Goal: Task Accomplishment & Management: Use online tool/utility

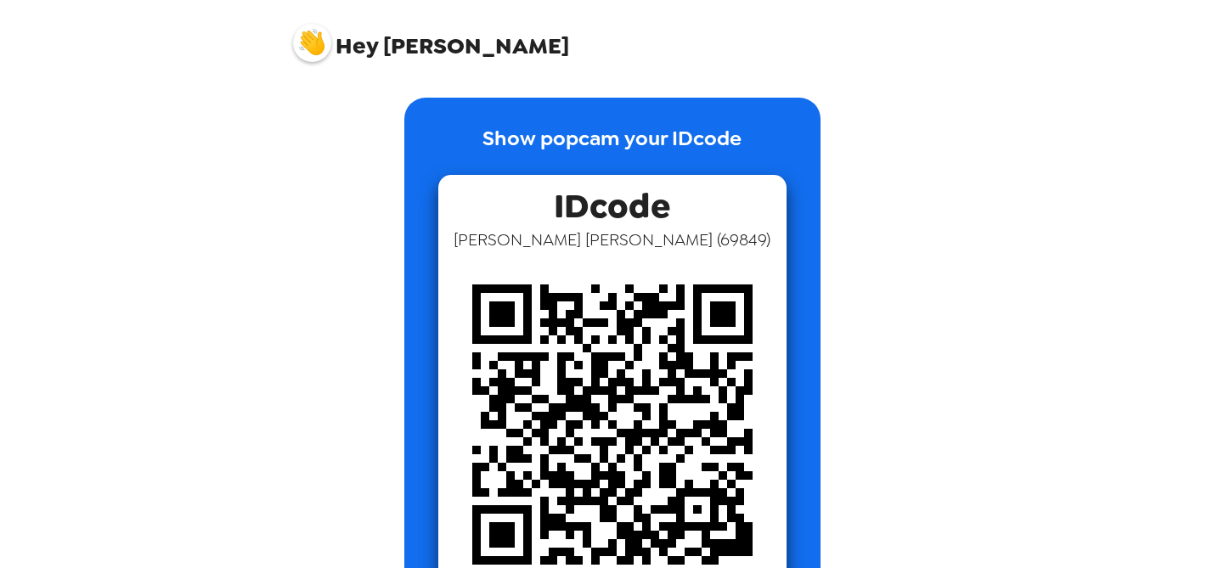
click at [398, 28] on span "Hey [PERSON_NAME]" at bounding box center [431, 36] width 276 height 42
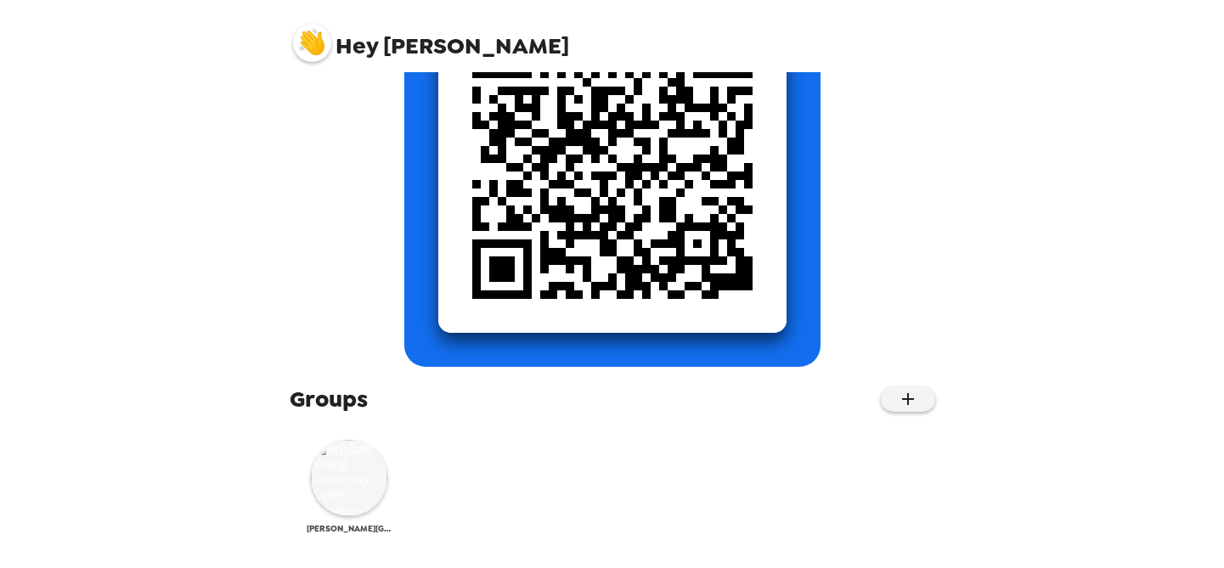
click at [357, 488] on img at bounding box center [349, 478] width 76 height 76
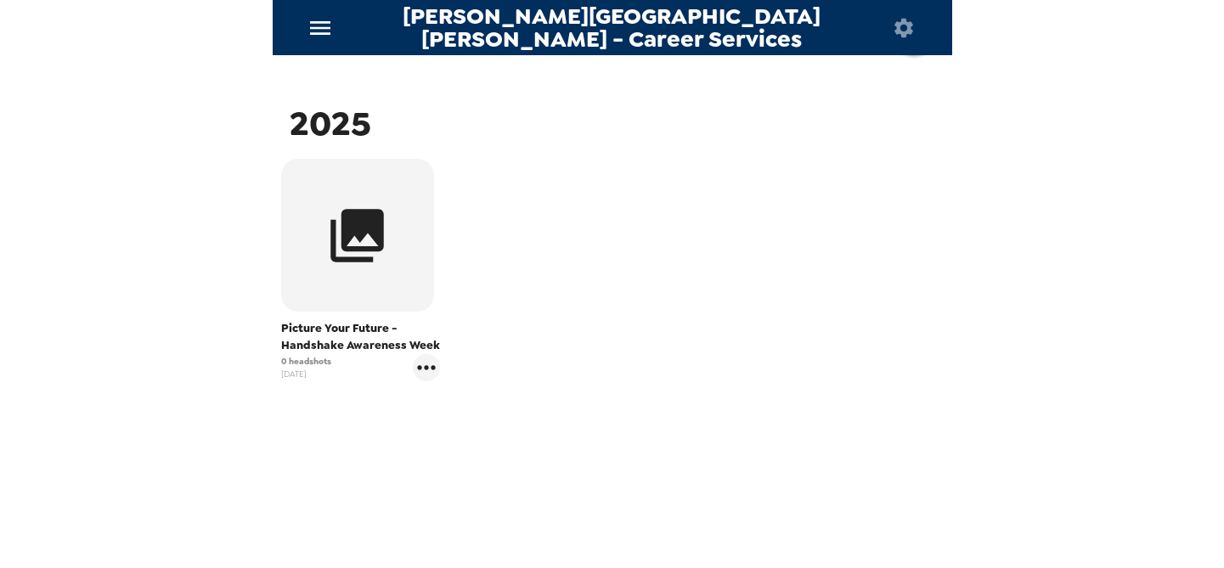
scroll to position [241, 0]
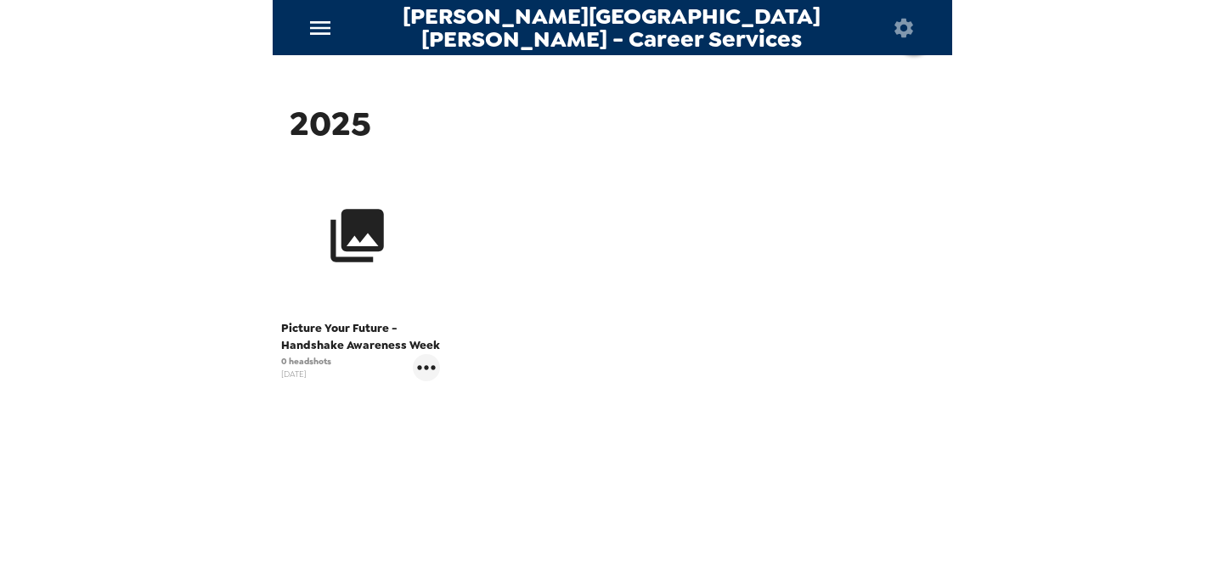
click at [336, 257] on icon "button" at bounding box center [357, 236] width 54 height 54
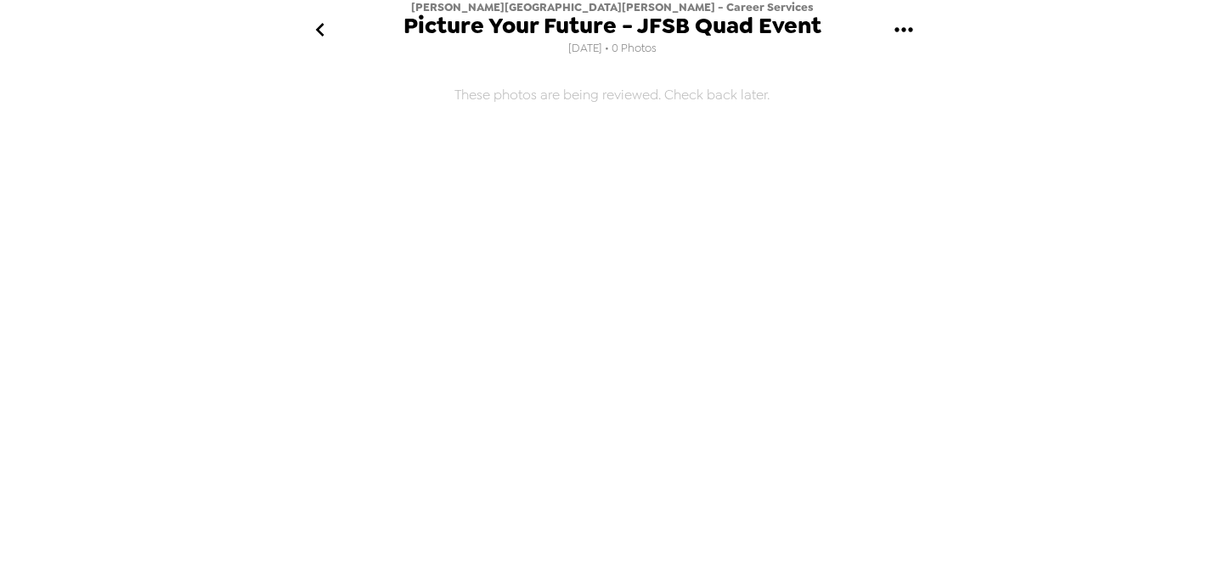
click at [704, 13] on span "[PERSON_NAME][GEOGRAPHIC_DATA][PERSON_NAME] - Career Services" at bounding box center [612, 7] width 403 height 14
click at [906, 16] on icon "gallery menu" at bounding box center [903, 29] width 27 height 27
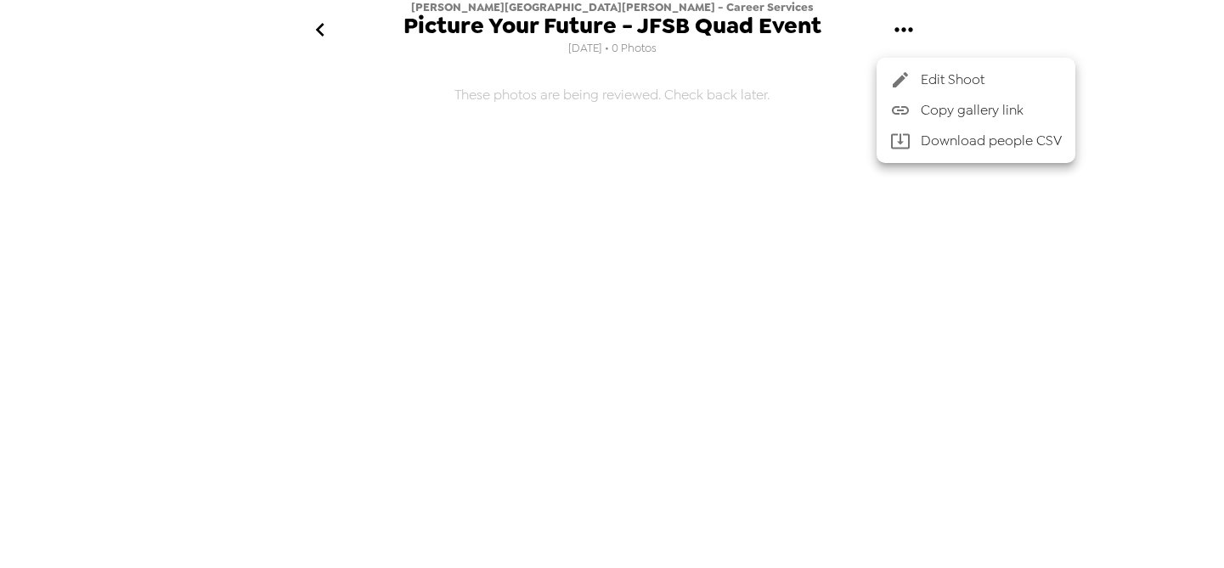
click at [328, 19] on div at bounding box center [612, 284] width 1224 height 568
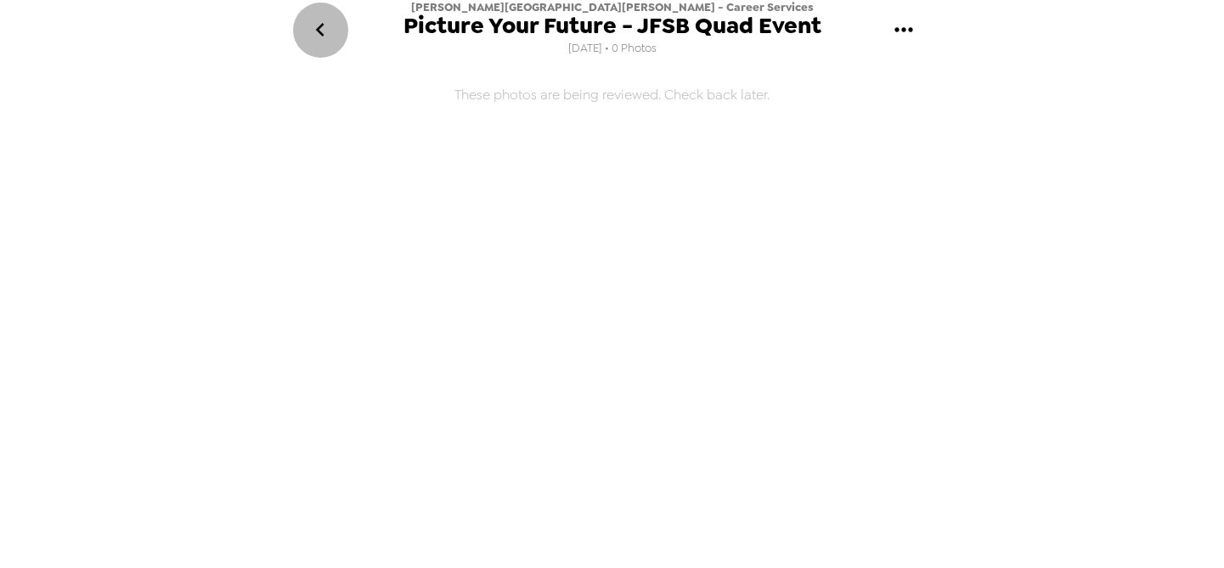
click at [322, 25] on icon "go back" at bounding box center [320, 30] width 8 height 14
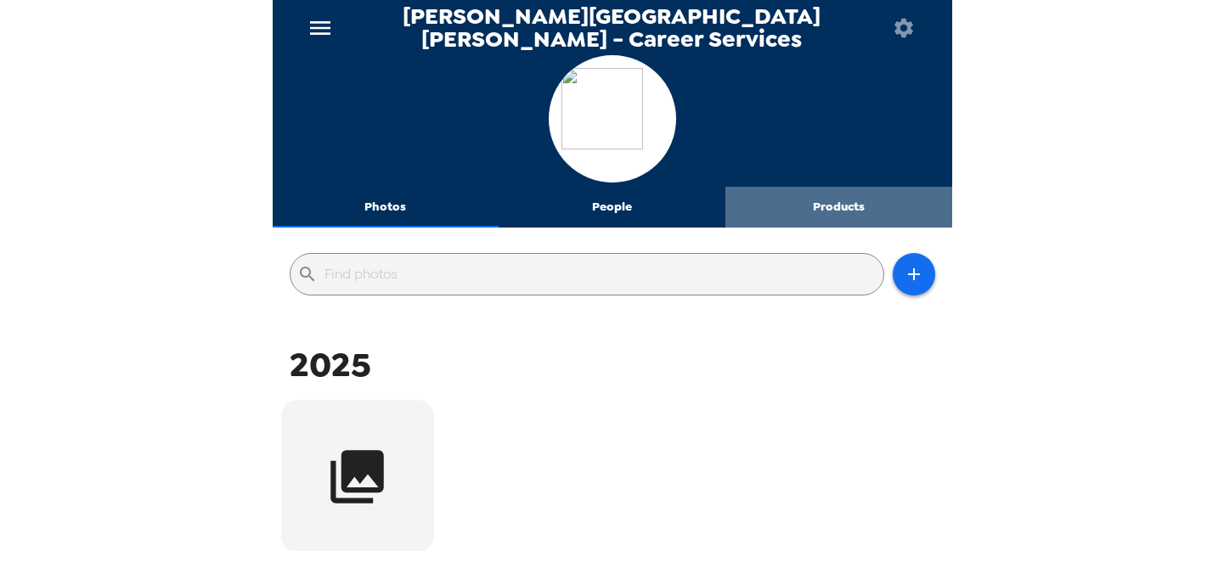
click at [819, 218] on button "Products" at bounding box center [839, 207] width 227 height 41
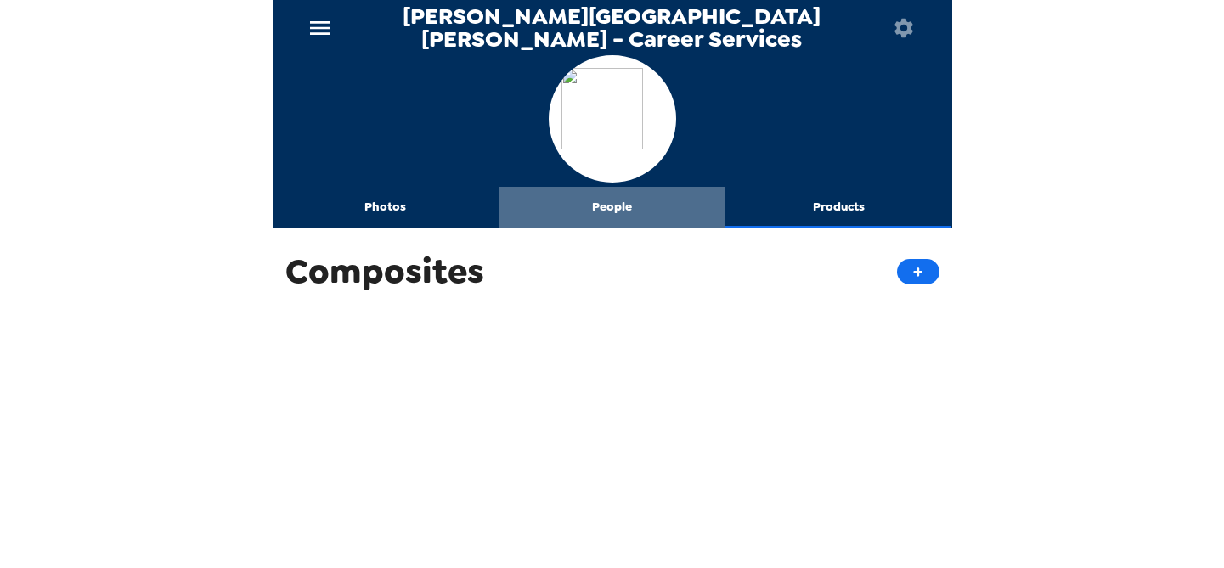
click at [614, 209] on button "People" at bounding box center [612, 207] width 227 height 41
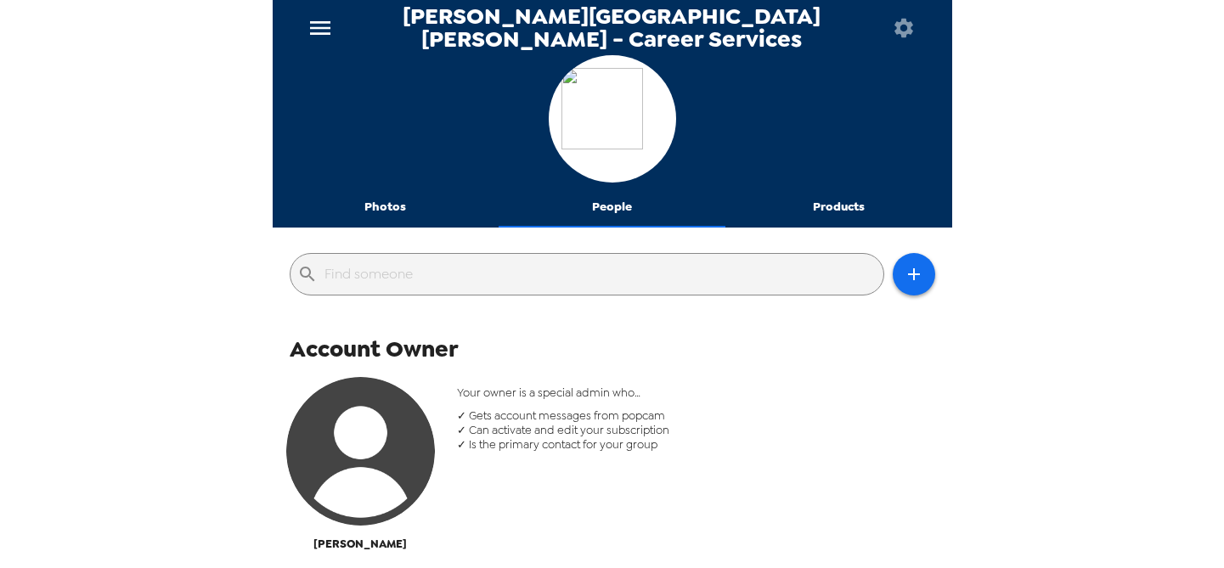
click at [328, 25] on icon "menu" at bounding box center [320, 27] width 27 height 27
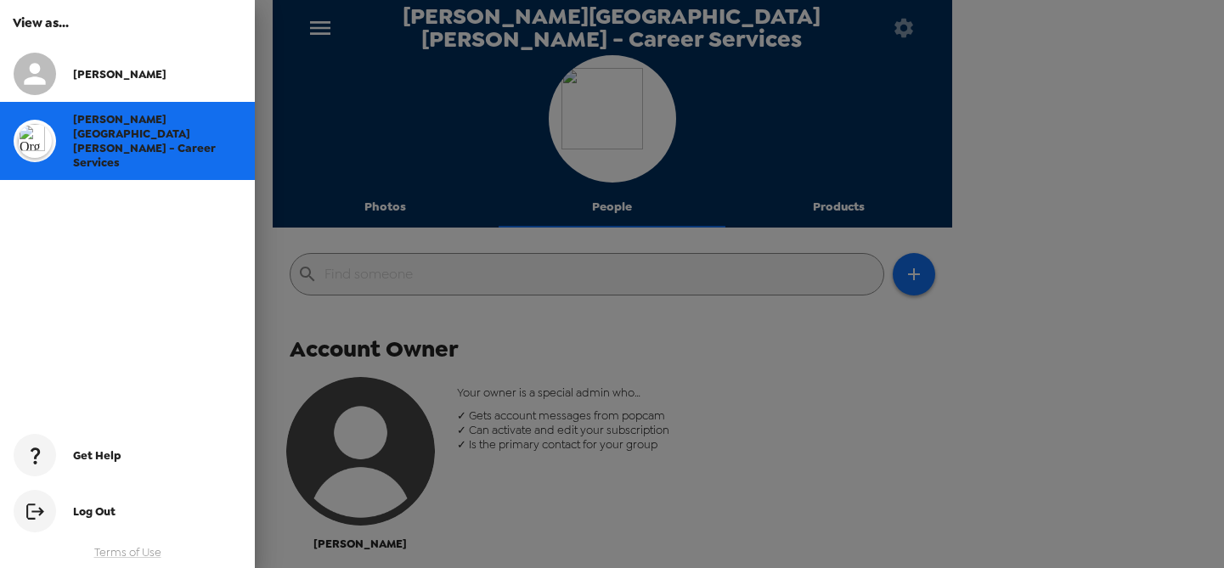
click at [111, 449] on span "Get Help" at bounding box center [97, 456] width 48 height 14
click at [736, 364] on div at bounding box center [612, 284] width 1224 height 568
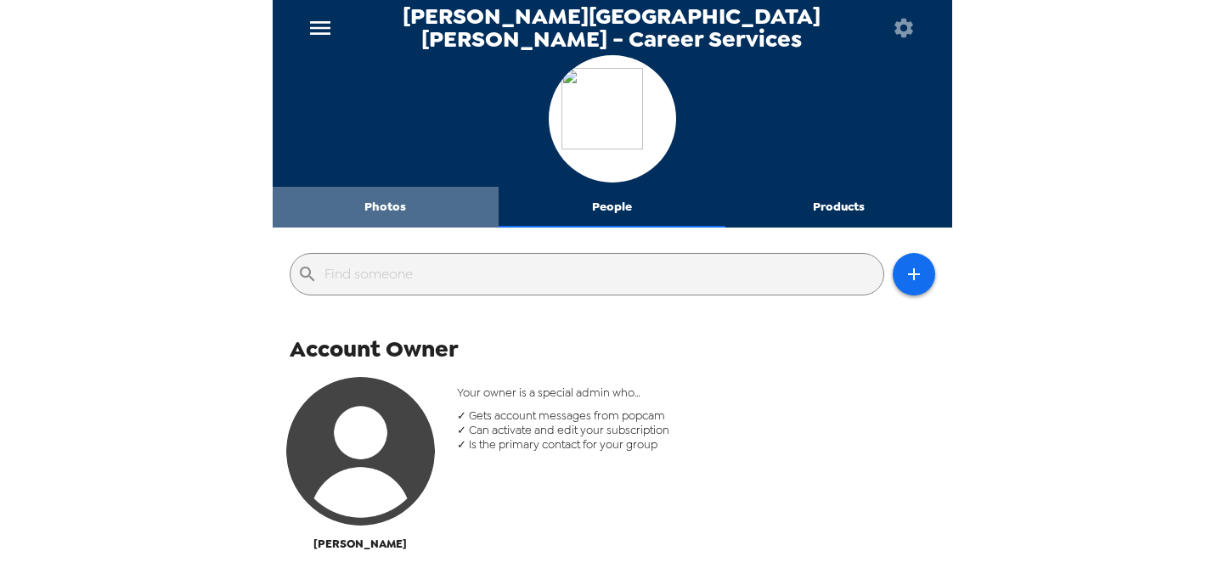
click at [378, 206] on button "Photos" at bounding box center [386, 207] width 227 height 41
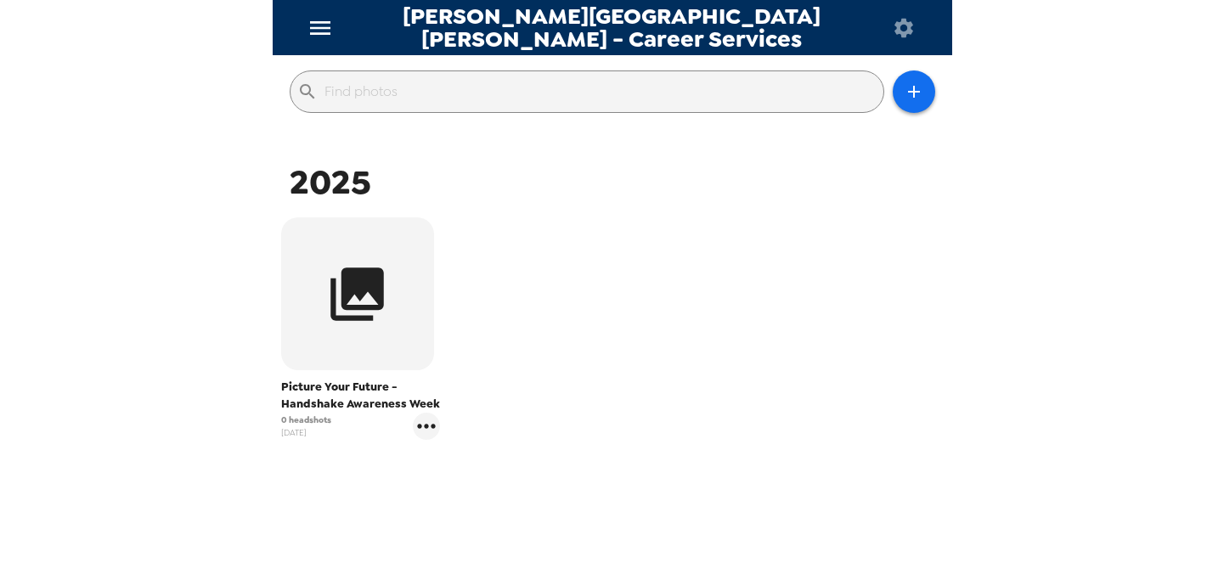
scroll to position [241, 0]
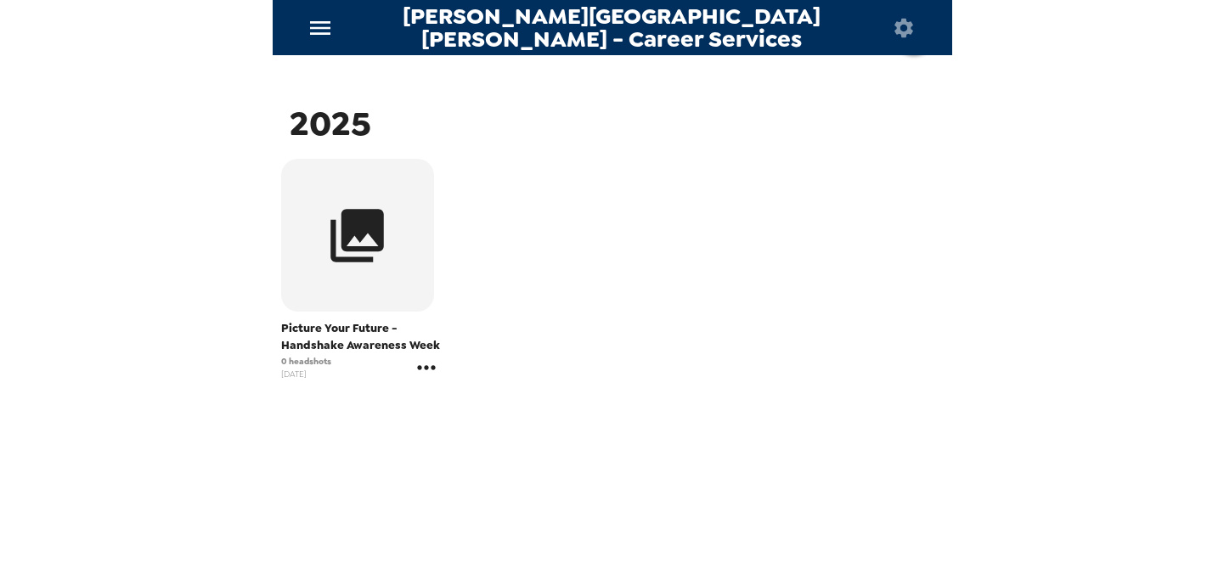
click at [420, 371] on icon "gallery menu" at bounding box center [426, 367] width 27 height 27
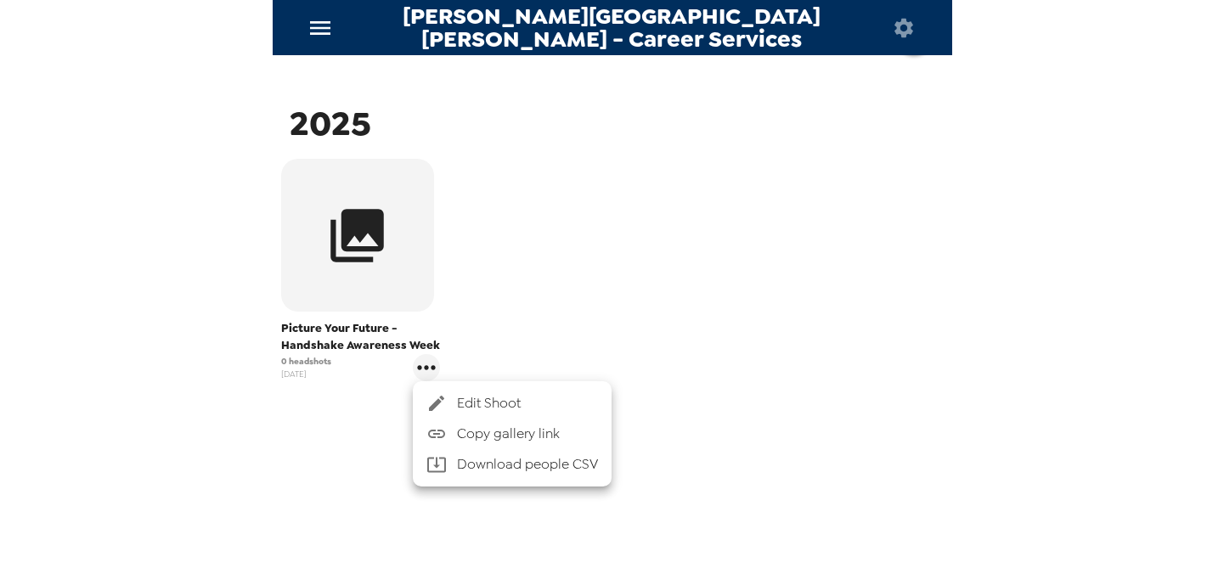
click at [466, 408] on span "Edit Shoot" at bounding box center [527, 403] width 141 height 20
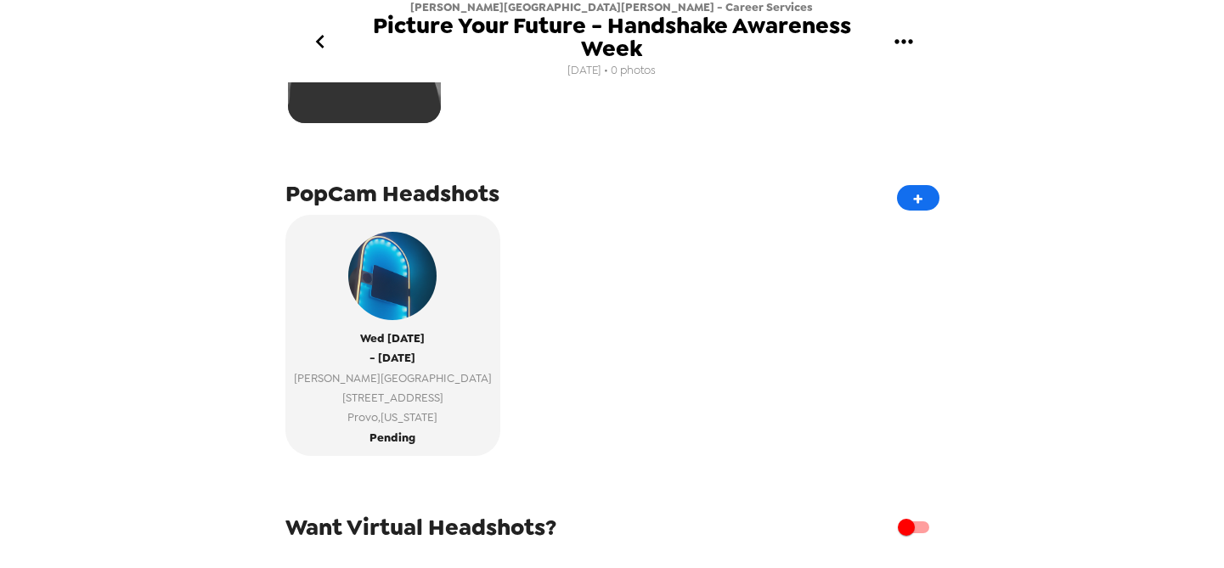
scroll to position [259, 0]
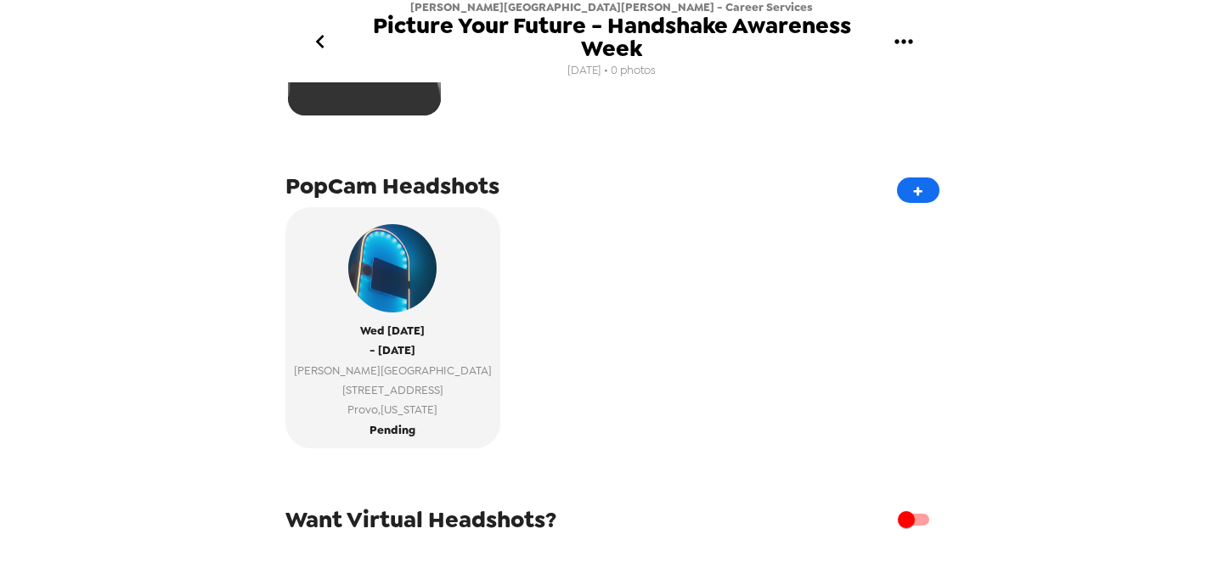
click at [415, 176] on span "PopCam Headshots" at bounding box center [392, 186] width 214 height 31
drag, startPoint x: 324, startPoint y: 187, endPoint x: 529, endPoint y: 190, distance: 205.6
click at [529, 190] on div "PopCam Headshots +" at bounding box center [612, 186] width 654 height 34
click at [906, 171] on div "PopCam Headshots +" at bounding box center [612, 186] width 654 height 34
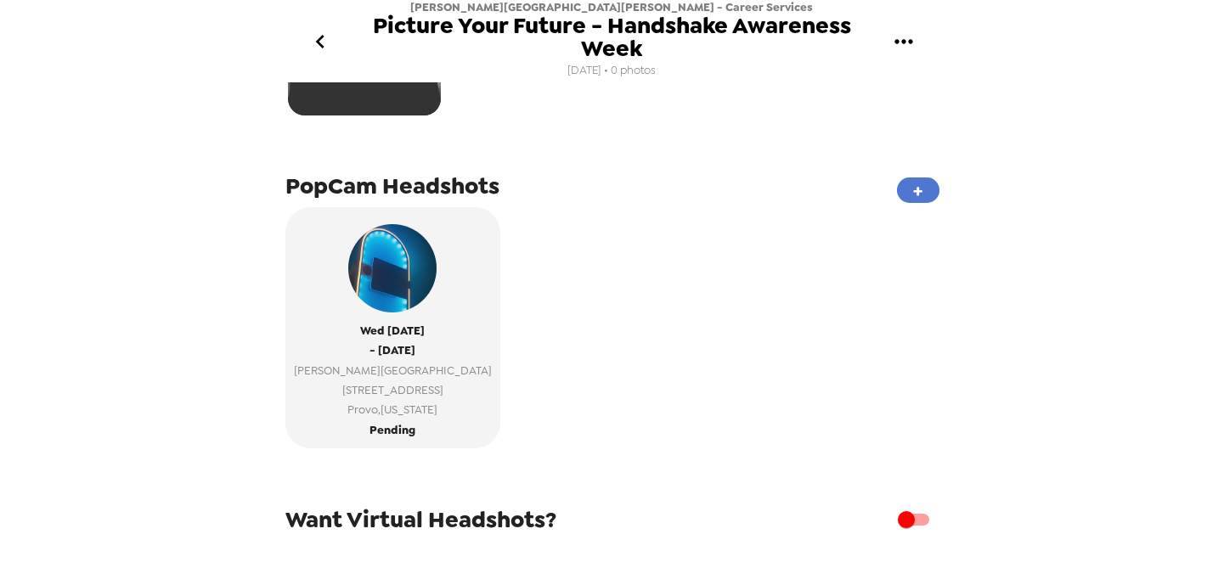
click at [907, 189] on button "+" at bounding box center [918, 190] width 42 height 25
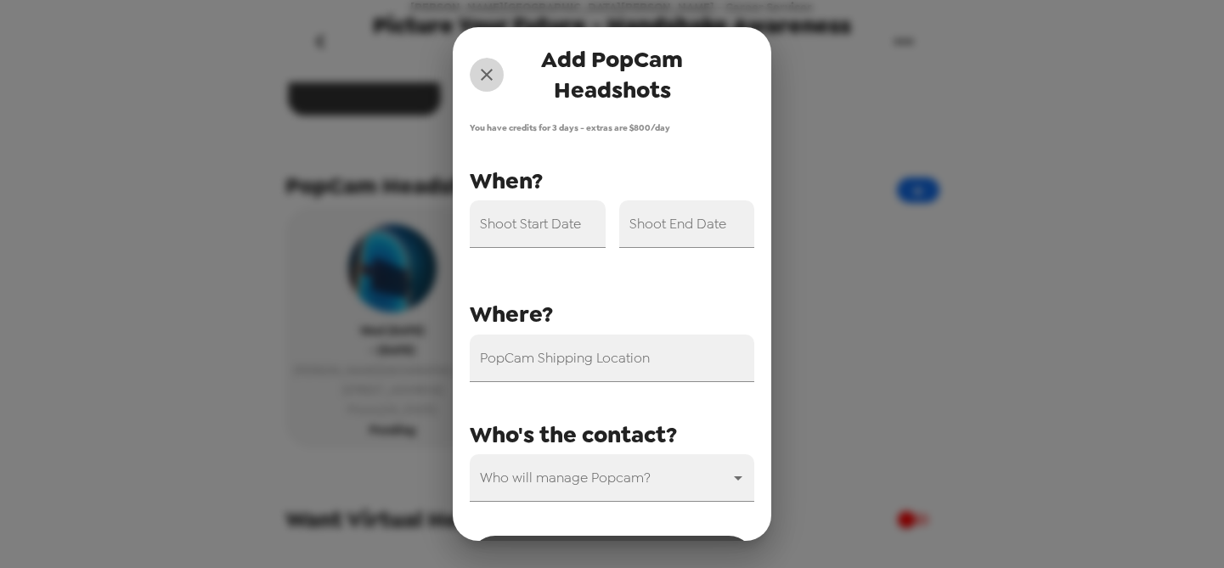
click at [484, 76] on icon "close" at bounding box center [487, 75] width 12 height 12
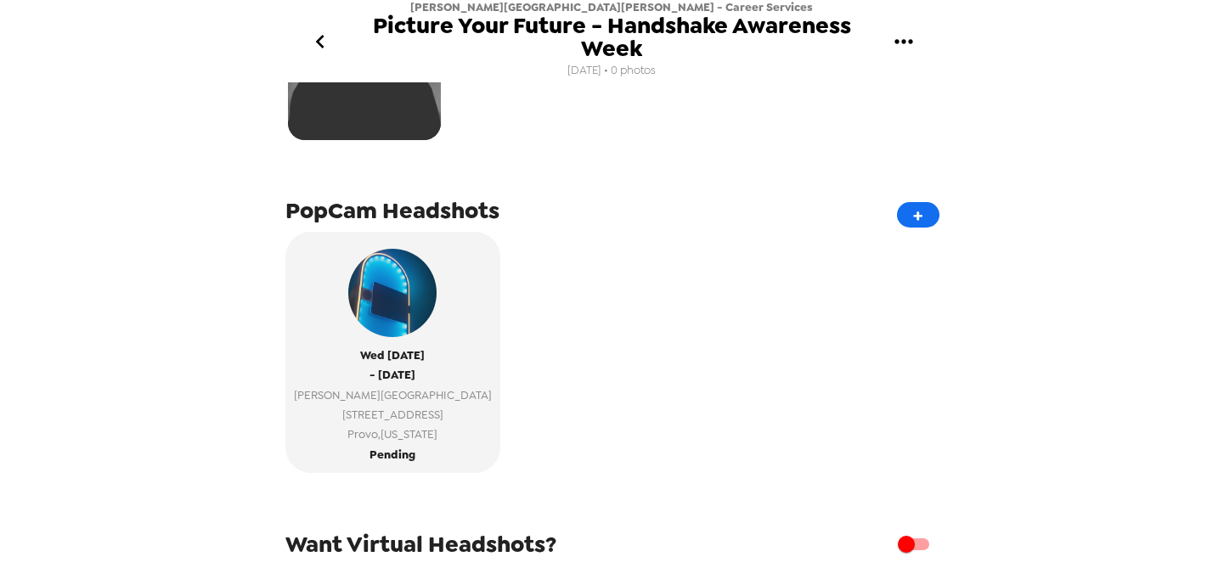
scroll to position [235, 0]
